Goal: Task Accomplishment & Management: Use online tool/utility

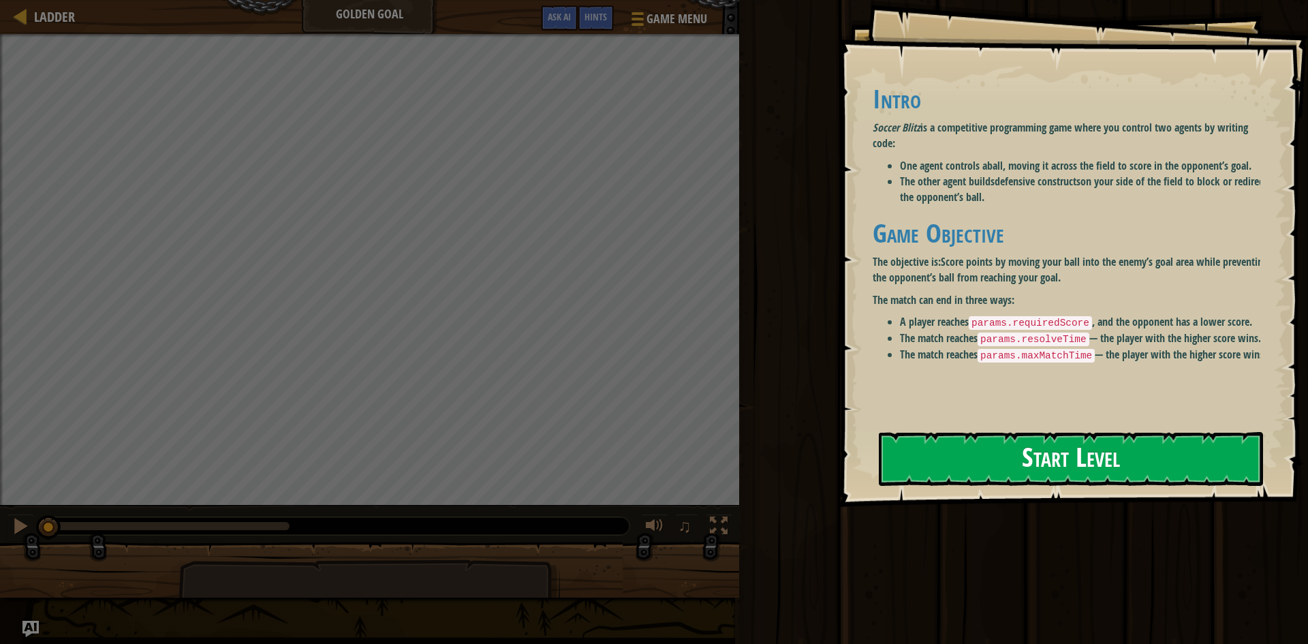
drag, startPoint x: 997, startPoint y: 446, endPoint x: 989, endPoint y: 448, distance: 8.6
click at [996, 447] on button "Start Level" at bounding box center [1071, 459] width 384 height 54
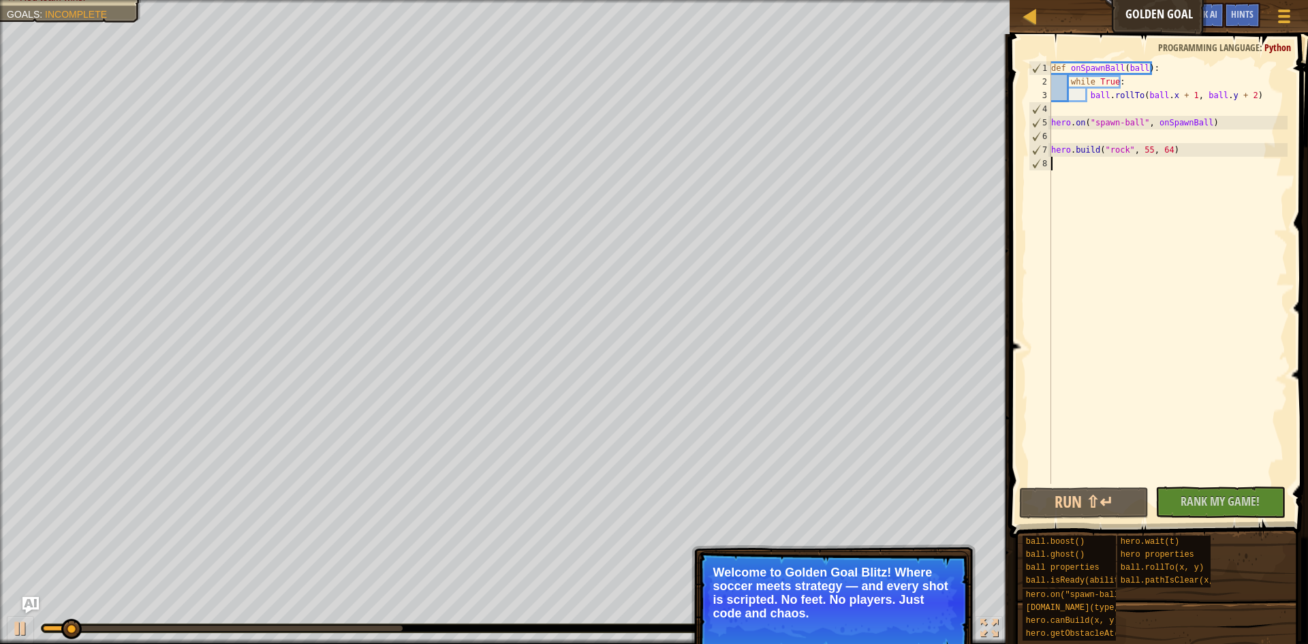
click at [1110, 193] on div "def onSpawnBall ( ball ) : while True : ball . rollTo ( ball . x + 1 , ball . y…" at bounding box center [1167, 286] width 239 height 450
type textarea ","
click at [1091, 488] on button "Run ⇧↵" at bounding box center [1084, 502] width 130 height 31
click at [1080, 505] on button "Run ⇧↵" at bounding box center [1084, 502] width 130 height 31
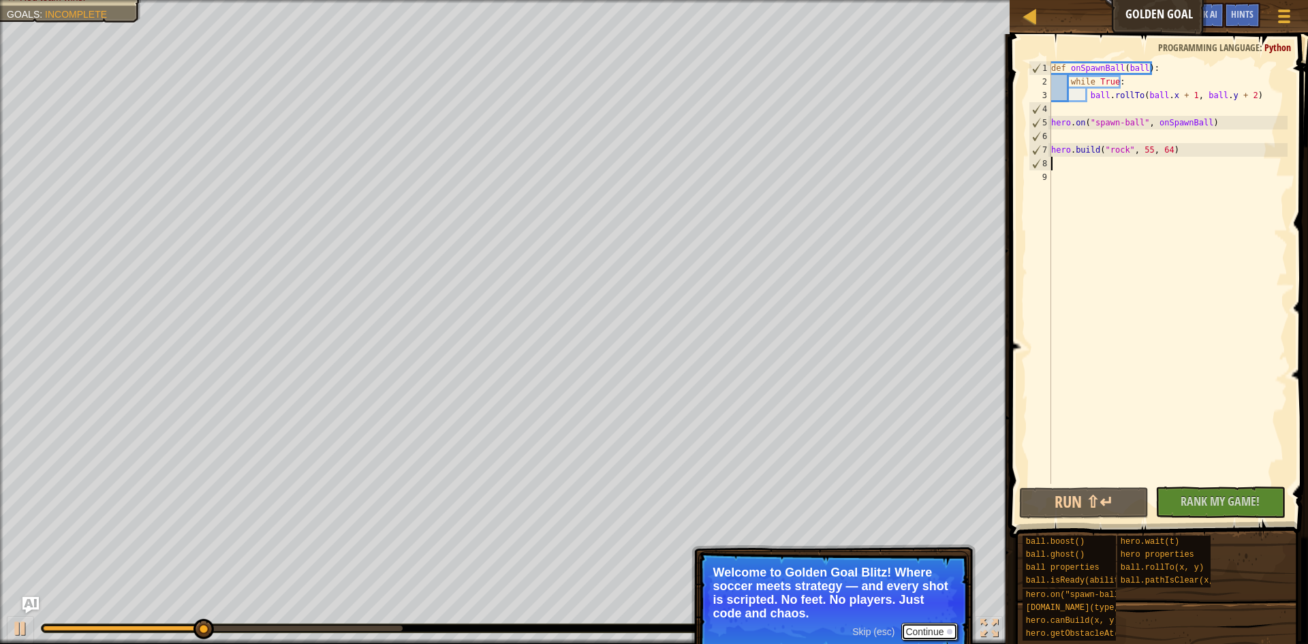
click at [934, 632] on button "Continue" at bounding box center [929, 632] width 57 height 18
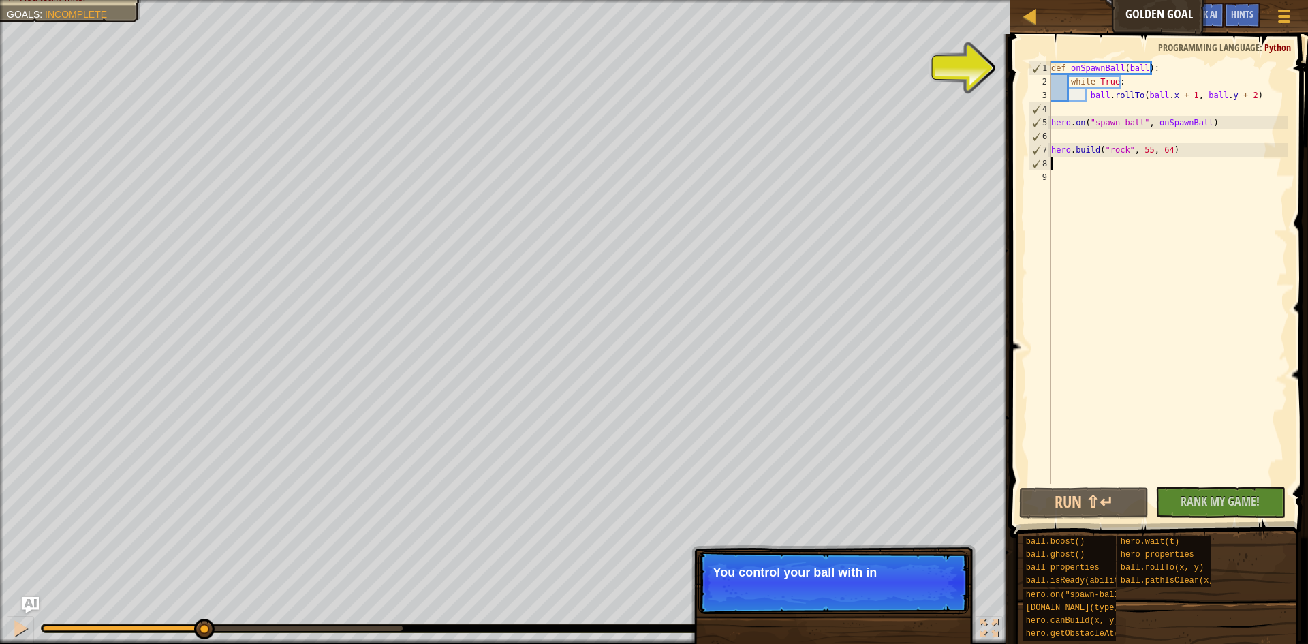
click at [923, 625] on div "Skip (esc) Continue You control your ball with in" at bounding box center [833, 652] width 284 height 202
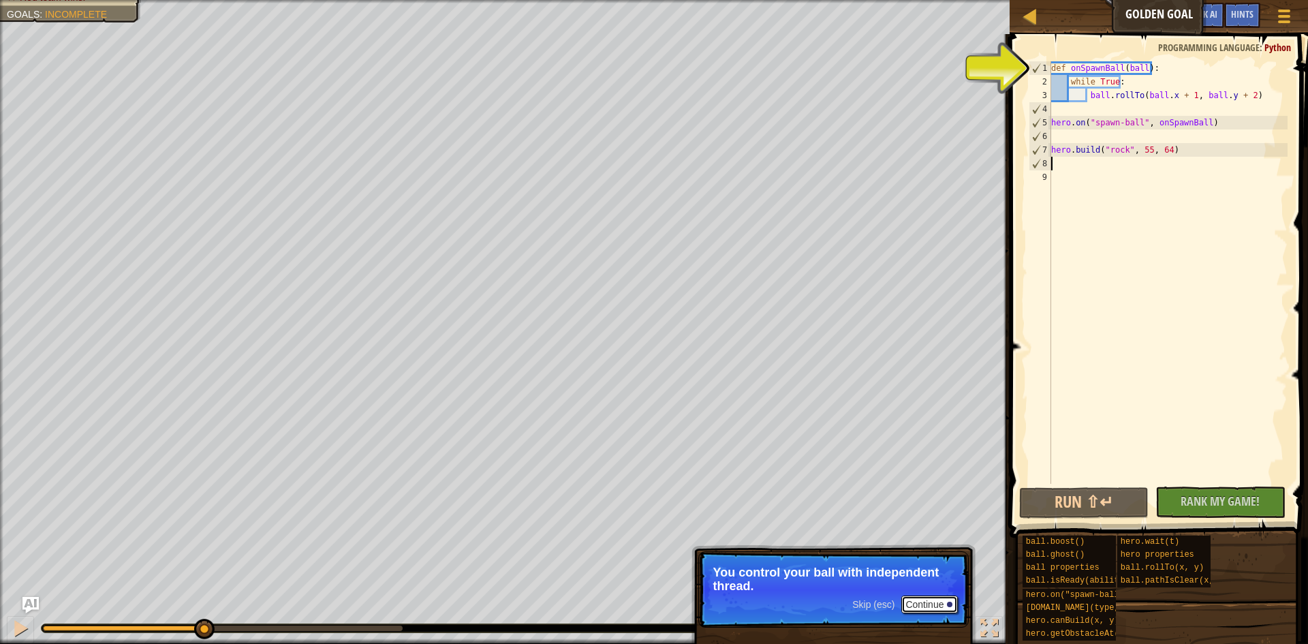
click at [920, 608] on button "Continue" at bounding box center [929, 604] width 57 height 18
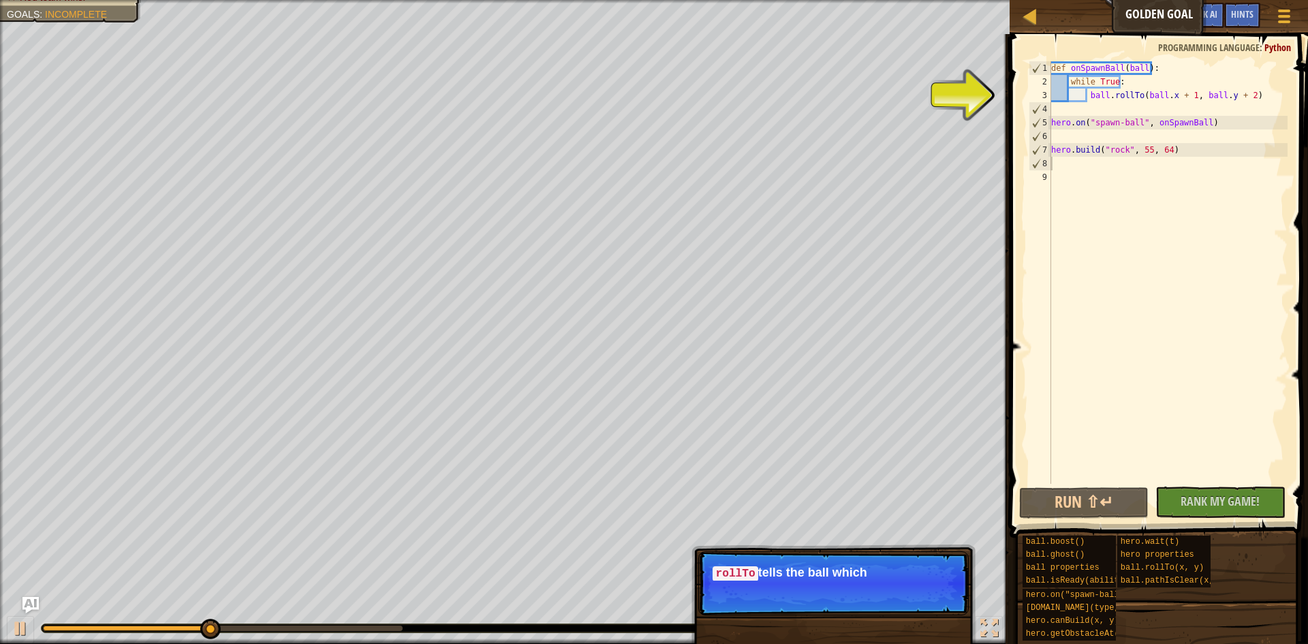
click at [920, 608] on p "Skip (esc) Continue rollTo tells the ball which" at bounding box center [833, 583] width 270 height 64
click at [920, 608] on p "Skip (esc) Continue rollTo tells the ball which way to" at bounding box center [833, 583] width 270 height 64
click at [920, 608] on p "Skip (esc) Continue rollTo tells the ball which way to go, not" at bounding box center [833, 583] width 270 height 64
